Goal: Task Accomplishment & Management: Use online tool/utility

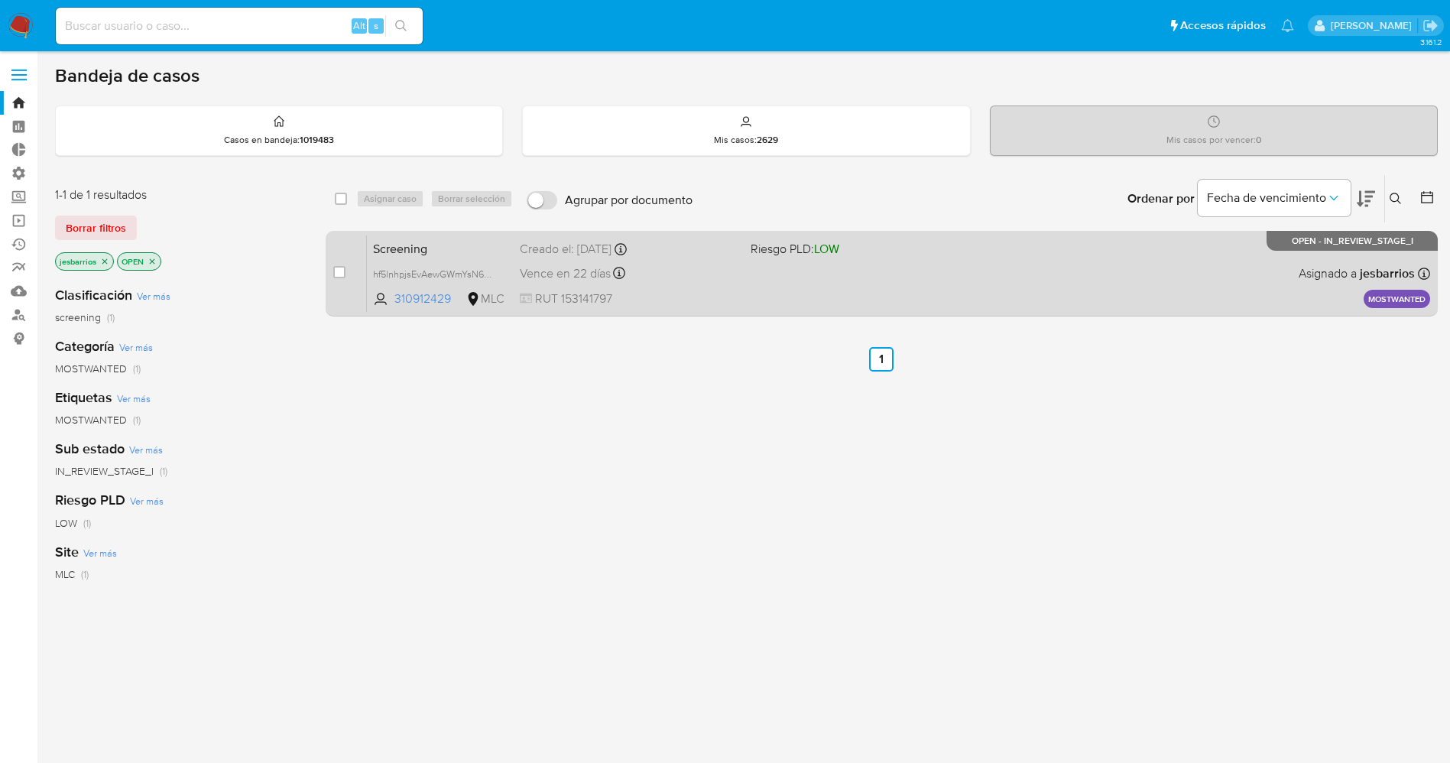
click at [718, 271] on div "Vence en 22 días Vence el 25/10/2025 07:07:16" at bounding box center [629, 273] width 219 height 21
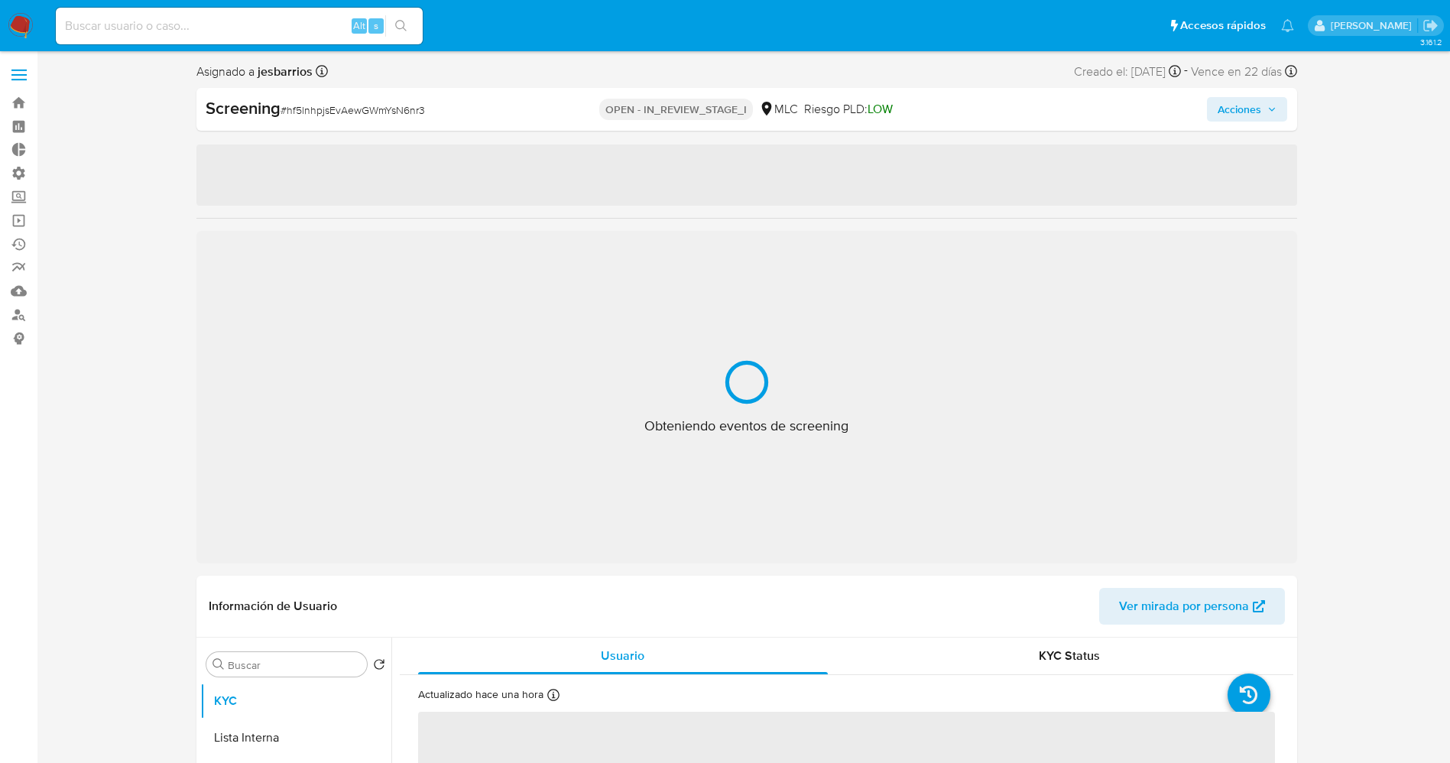
select select "10"
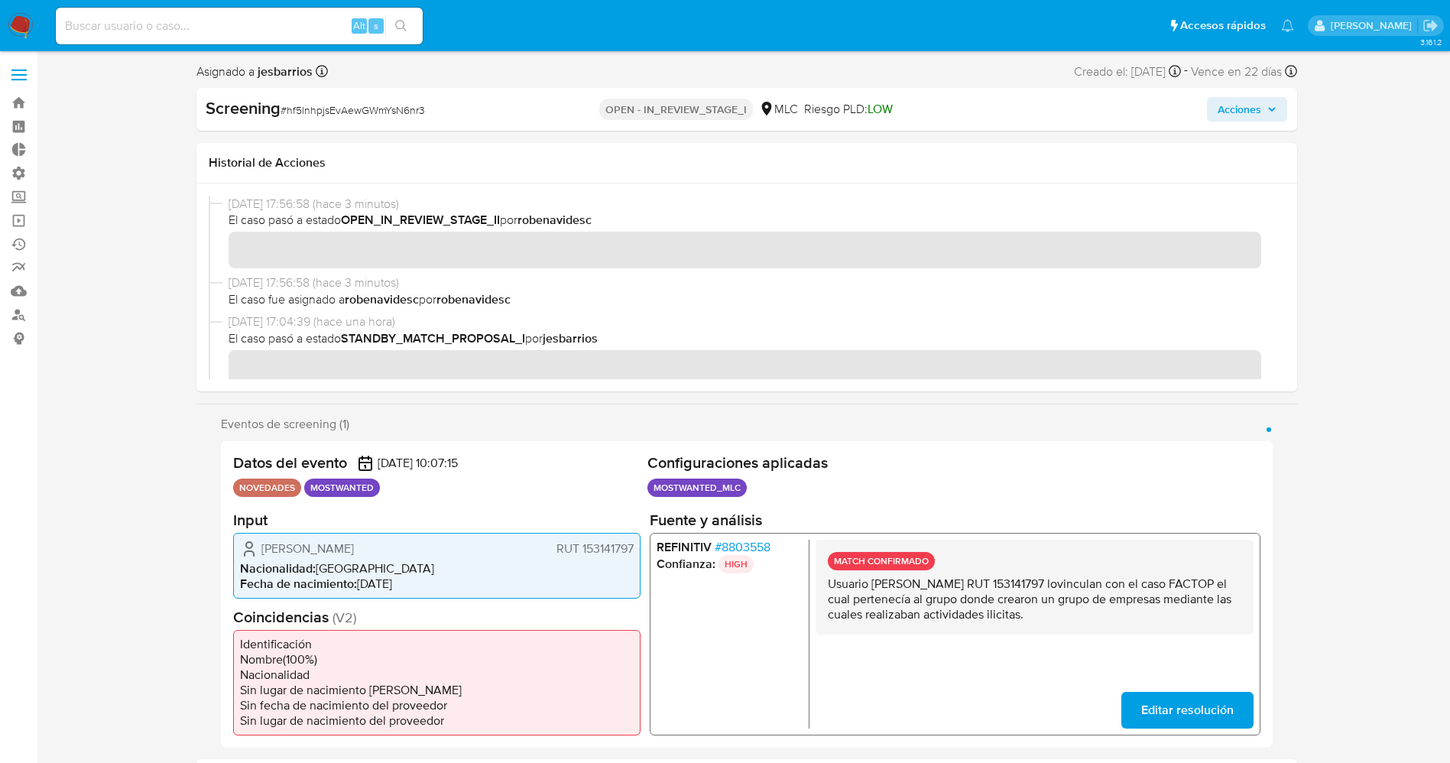
scroll to position [138, 0]
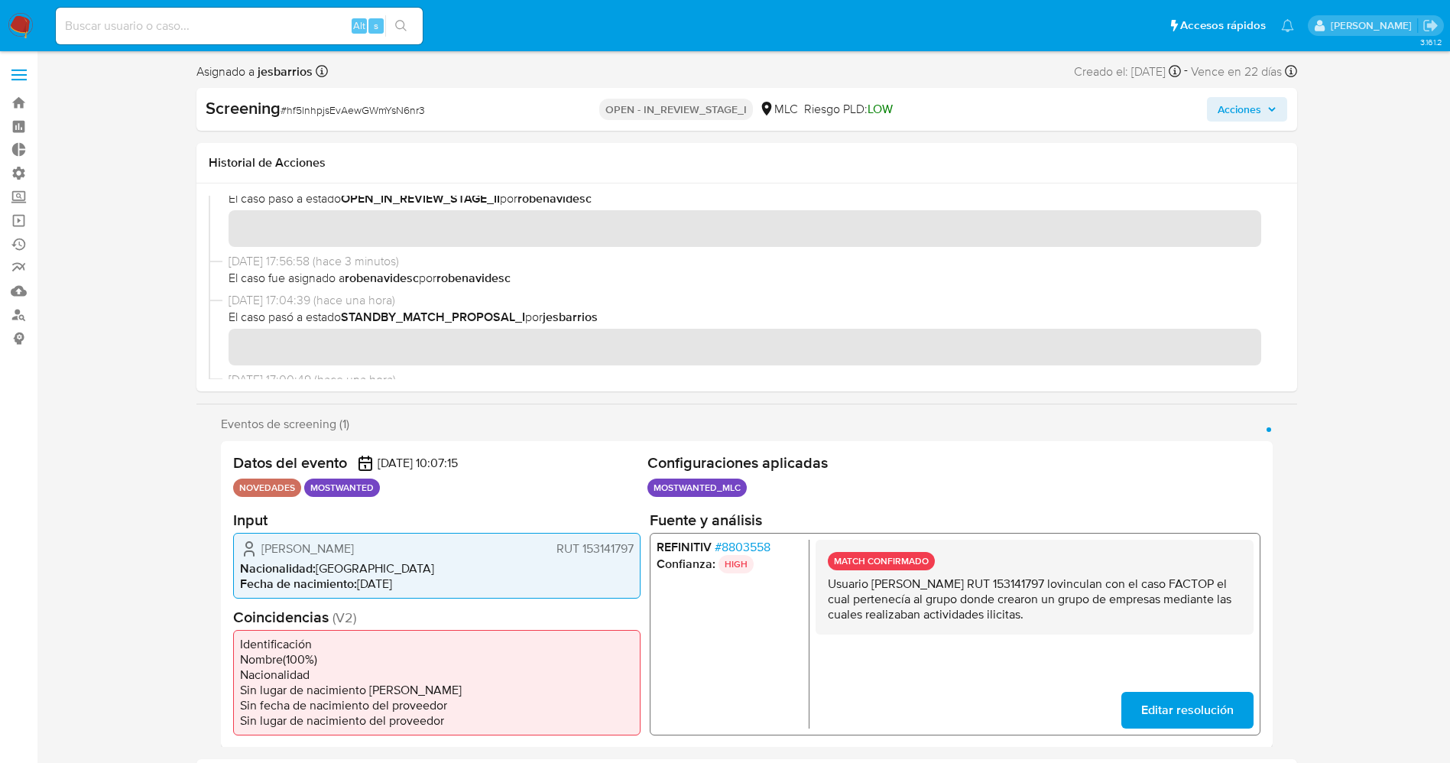
click at [1281, 101] on button "Acciones" at bounding box center [1247, 109] width 80 height 24
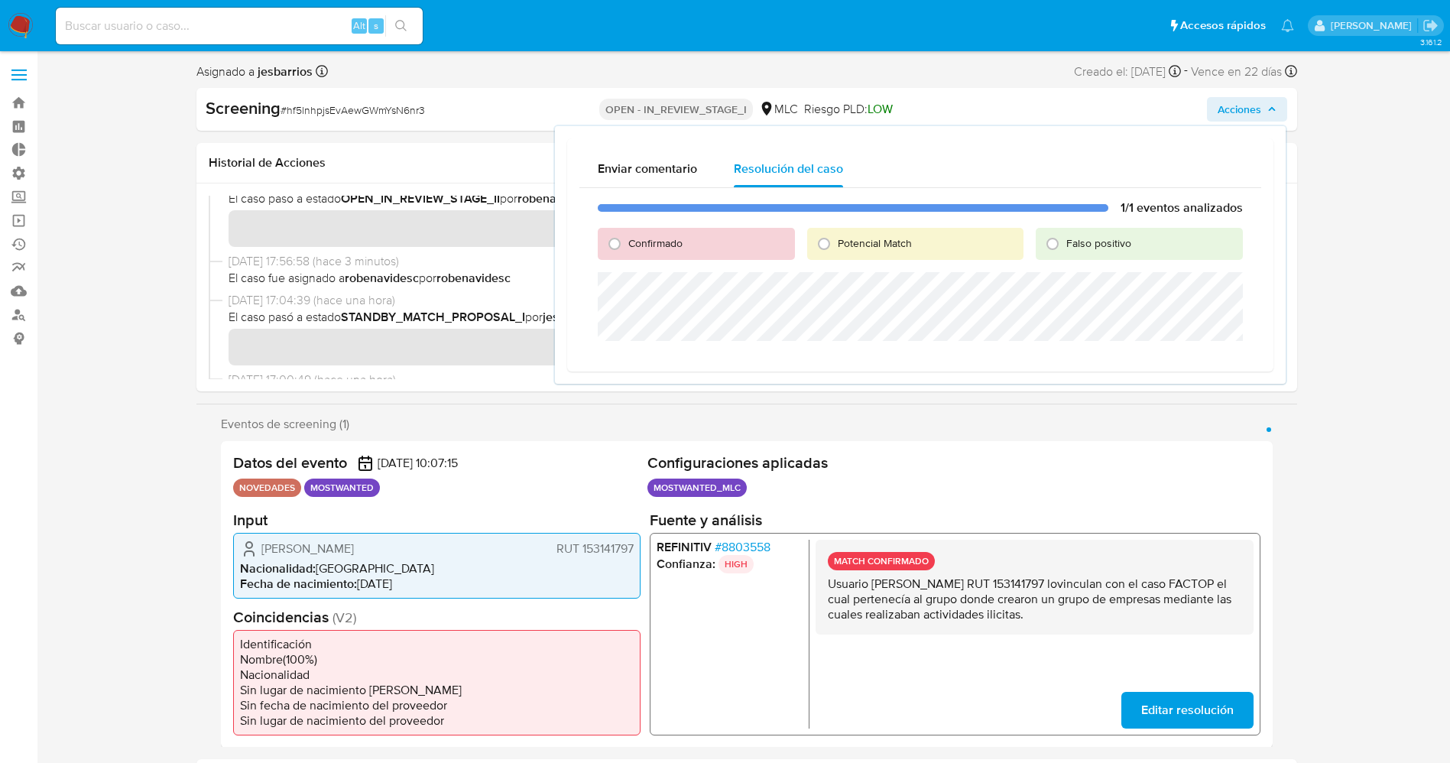
click at [850, 238] on span "Potencial Match" at bounding box center [875, 242] width 74 height 15
click at [836, 238] on input "Potencial Match" at bounding box center [824, 244] width 24 height 24
radio input "true"
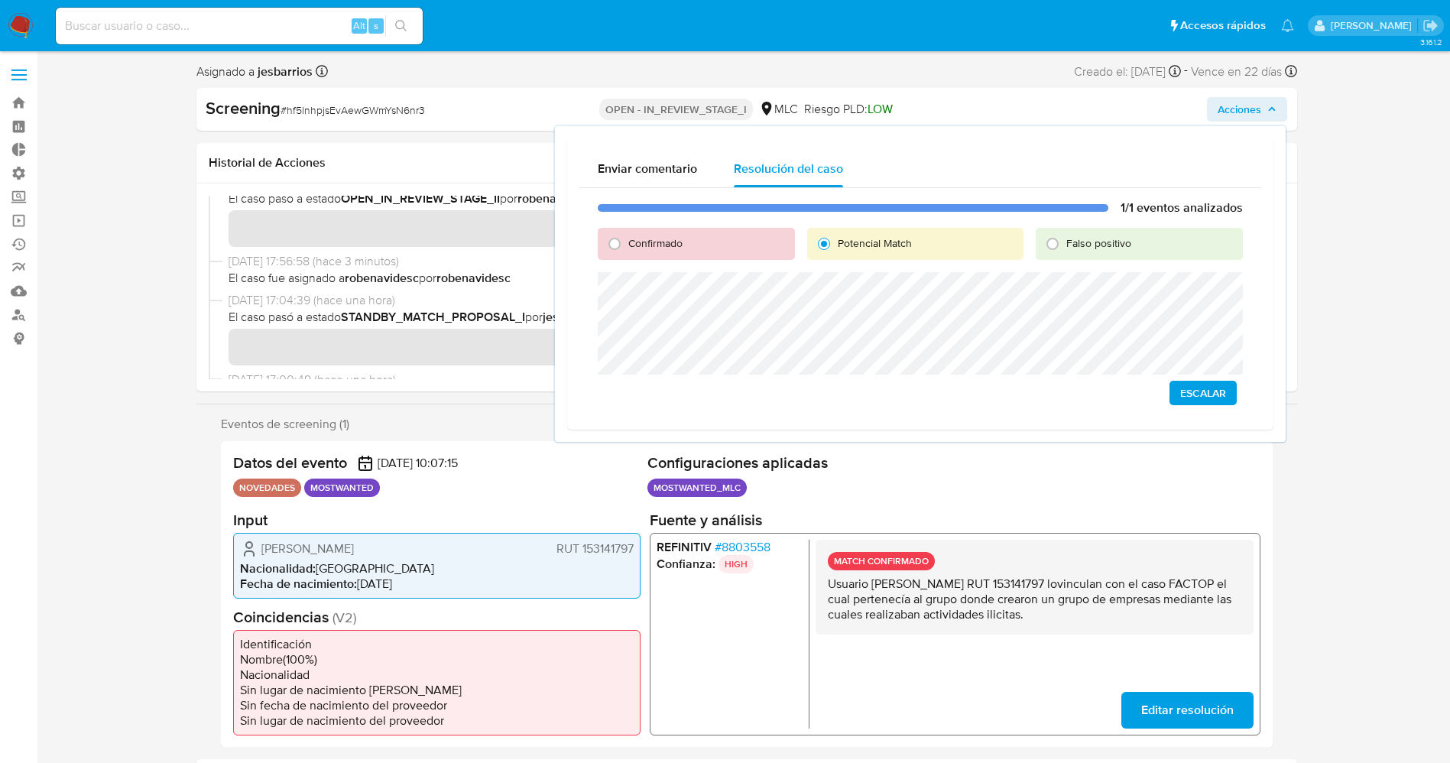
click at [586, 303] on div "1/1 eventos analizados Confirmado Potencial Match Falso positivo Escalar" at bounding box center [920, 302] width 682 height 229
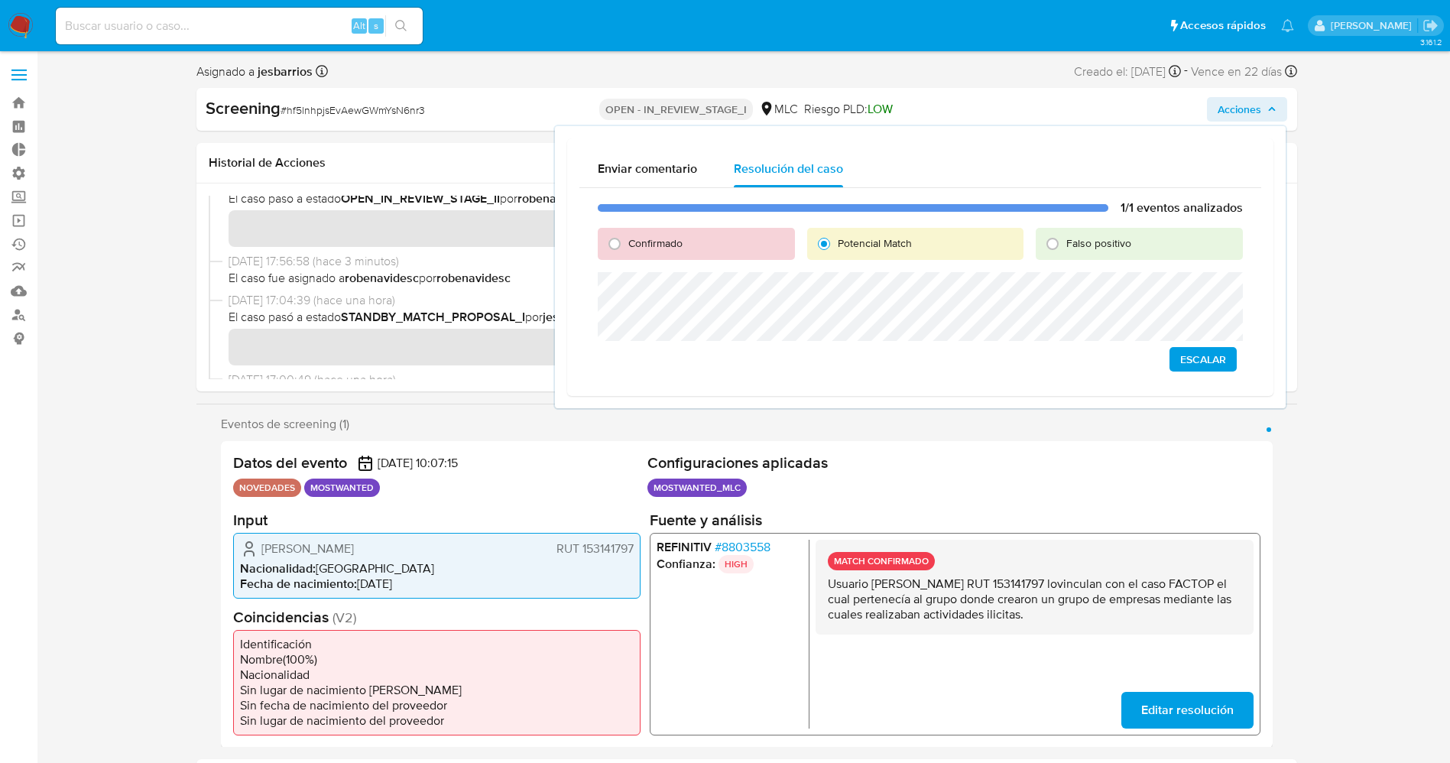
click at [1208, 367] on span "Escalar" at bounding box center [1203, 359] width 46 height 21
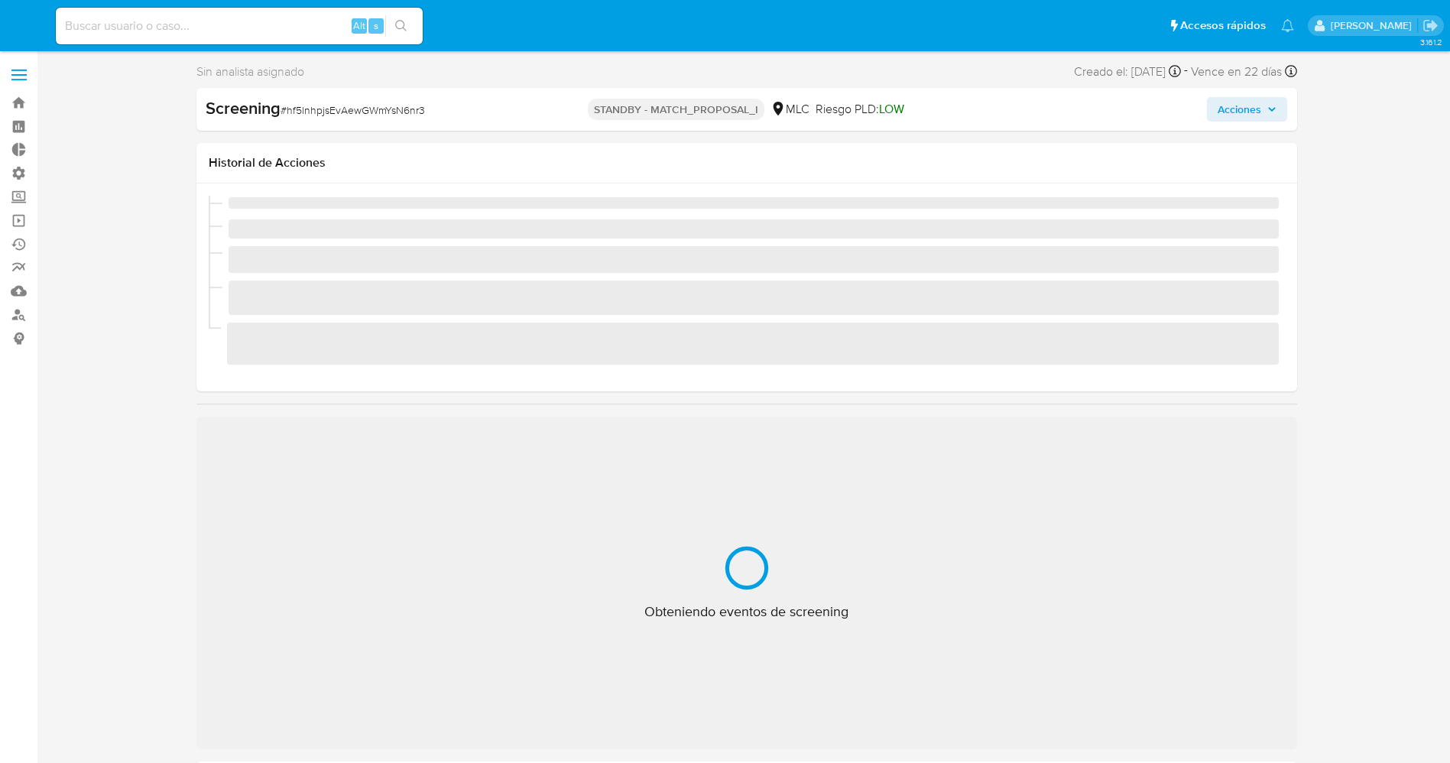
select select "10"
